Goal: Task Accomplishment & Management: Use online tool/utility

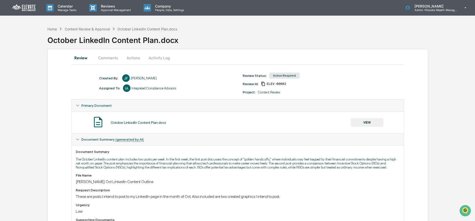
click at [105, 58] on button "Comments" at bounding box center [108, 58] width 28 height 12
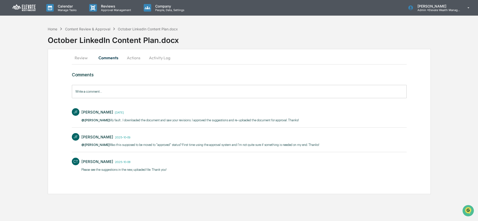
click at [136, 59] on button "Actions" at bounding box center [133, 58] width 23 height 12
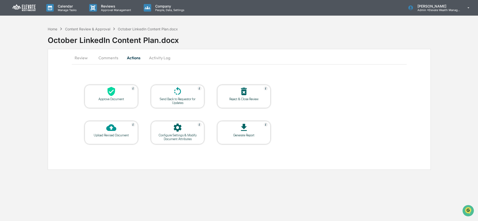
click at [79, 58] on button "Review" at bounding box center [83, 58] width 23 height 12
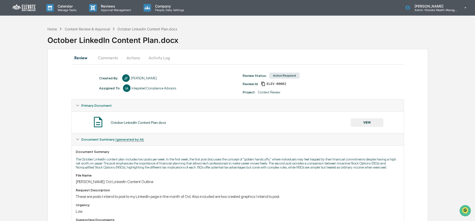
click at [135, 55] on button "Actions" at bounding box center [133, 58] width 23 height 12
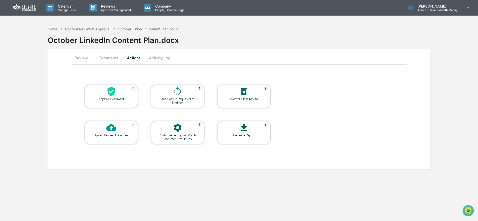
click at [113, 100] on div "Approve Document" at bounding box center [111, 99] width 45 height 4
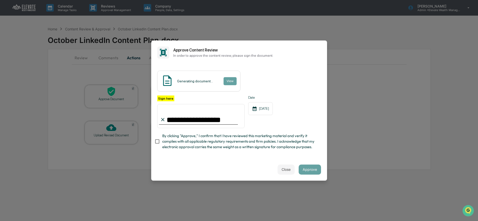
type input "**********"
click at [219, 78] on div "Generating document... View" at bounding box center [198, 81] width 83 height 21
click at [278, 172] on button "Close" at bounding box center [286, 169] width 17 height 10
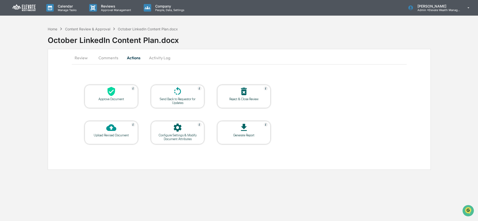
click at [80, 57] on button "Review" at bounding box center [83, 58] width 23 height 12
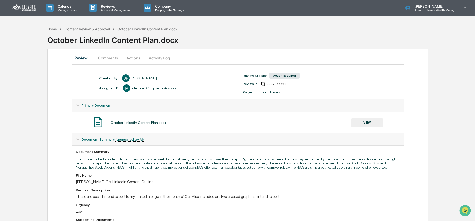
click at [362, 123] on button "VIEW" at bounding box center [367, 122] width 33 height 9
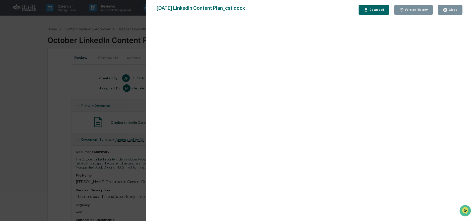
click at [448, 10] on icon "button" at bounding box center [446, 10] width 4 height 4
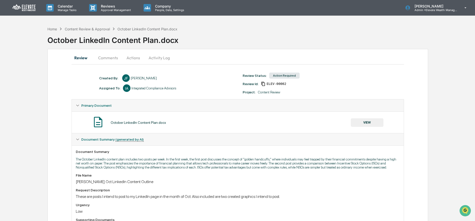
click at [102, 59] on button "Comments" at bounding box center [108, 58] width 28 height 12
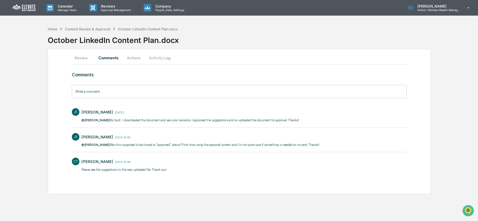
click at [134, 59] on button "Actions" at bounding box center [133, 58] width 23 height 12
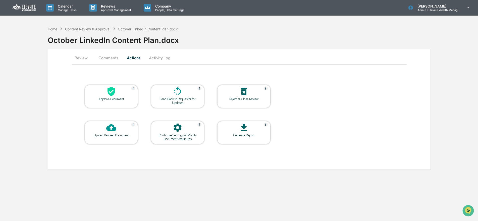
click at [112, 89] on icon at bounding box center [111, 91] width 8 height 9
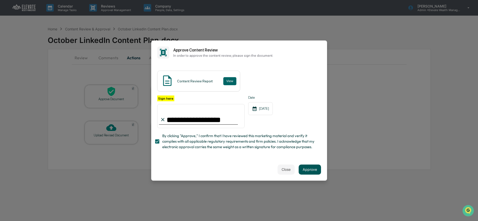
click at [306, 168] on button "Approve" at bounding box center [310, 169] width 22 height 10
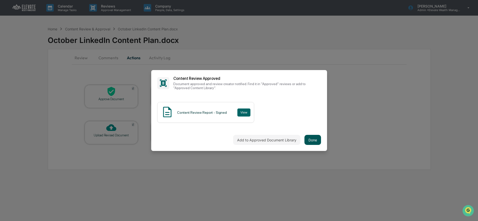
click at [311, 139] on button "Done" at bounding box center [312, 140] width 17 height 10
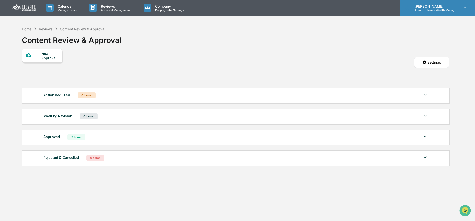
click at [436, 8] on p "[PERSON_NAME]" at bounding box center [434, 6] width 47 height 4
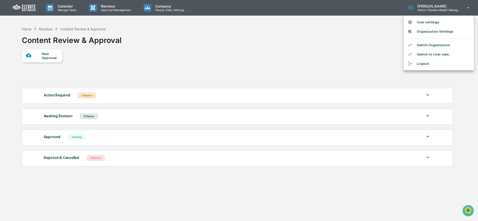
click at [429, 44] on li "Switch Organization" at bounding box center [439, 44] width 70 height 9
